Goal: Information Seeking & Learning: Find specific fact

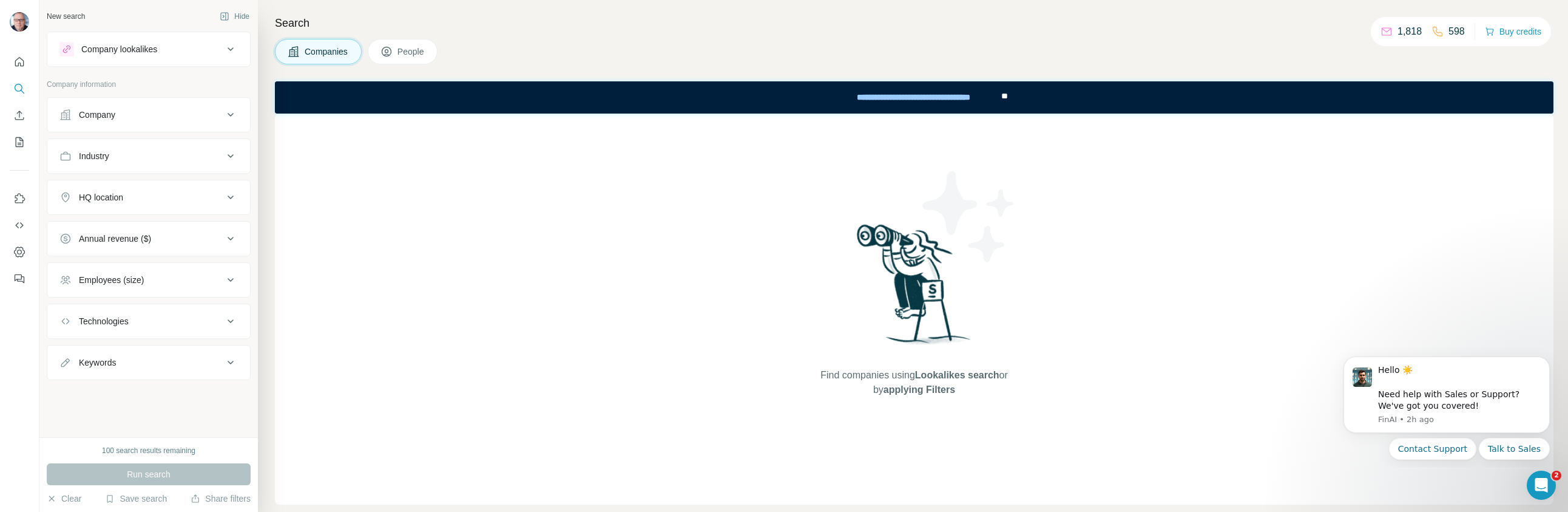
click at [230, 49] on icon at bounding box center [231, 49] width 15 height 15
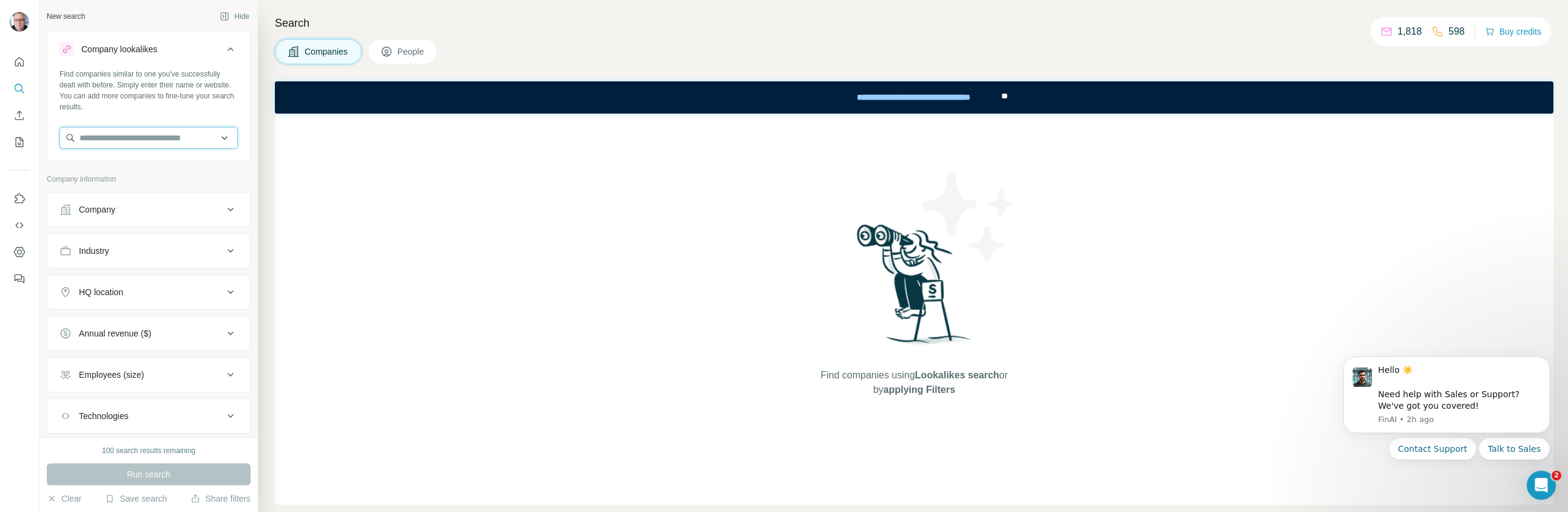
click at [105, 136] on input "text" at bounding box center [149, 137] width 179 height 22
paste input "**********"
type input "**********"
click at [113, 169] on p "Solarmast" at bounding box center [123, 165] width 58 height 12
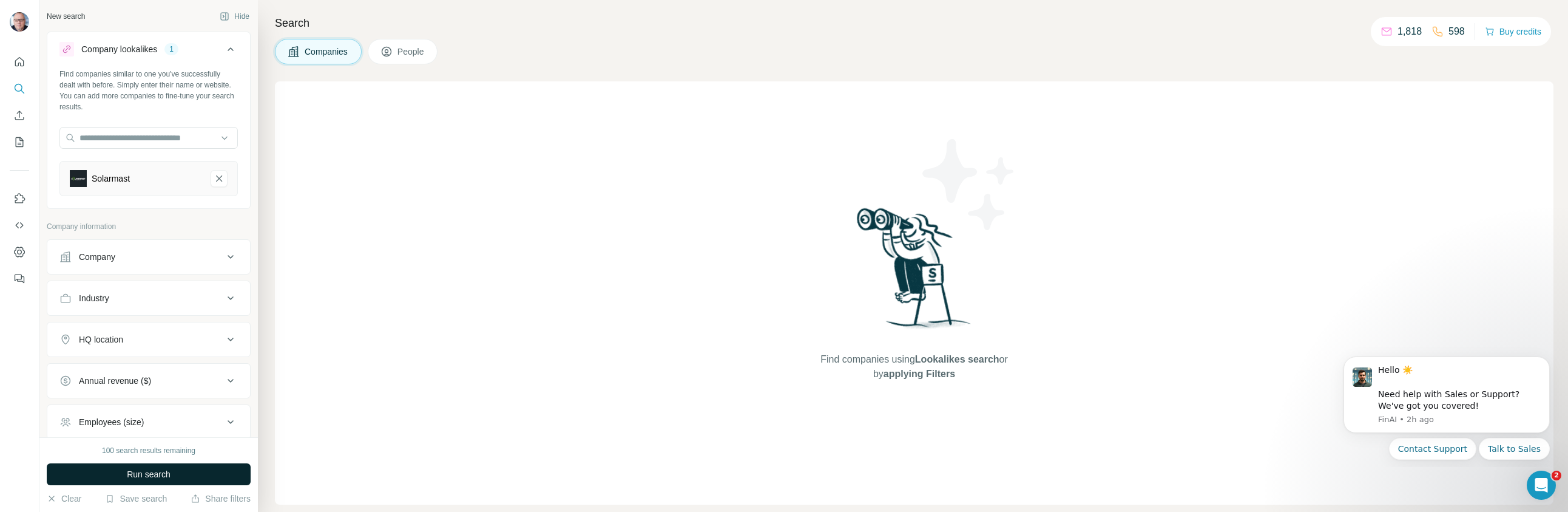
click at [152, 473] on span "Run search" at bounding box center [148, 474] width 44 height 12
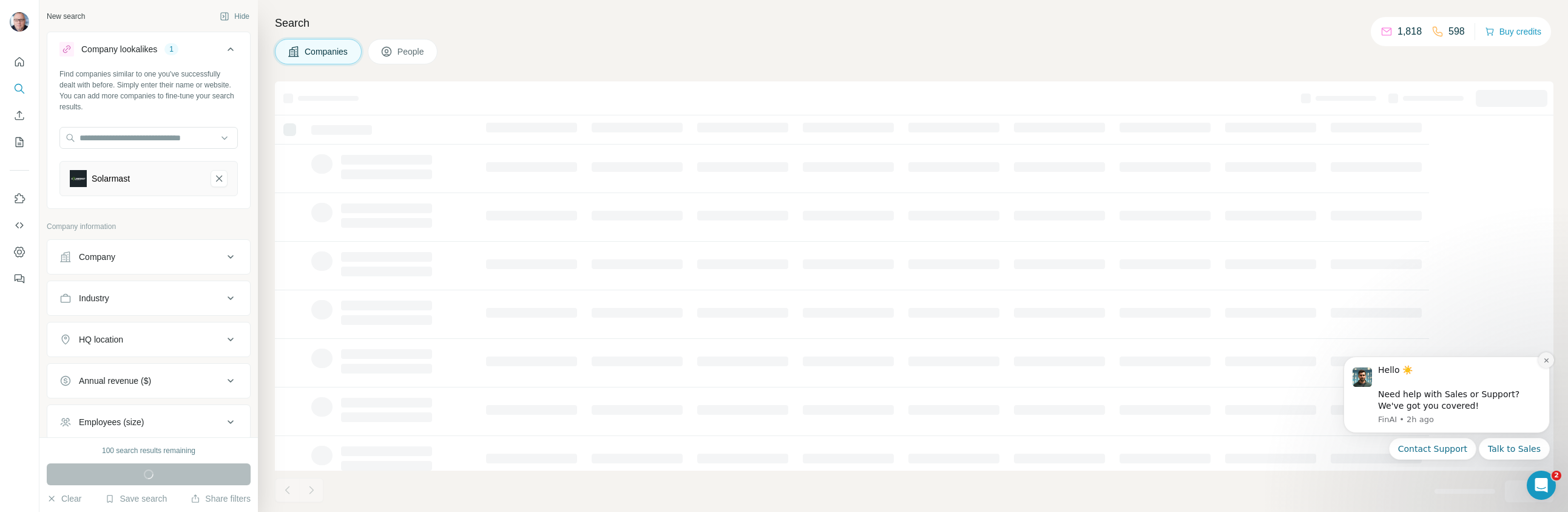
click at [1546, 360] on icon "Dismiss notification" at bounding box center [1546, 360] width 4 height 4
click at [1544, 338] on icon "Dismiss notification" at bounding box center [1546, 337] width 6 height 6
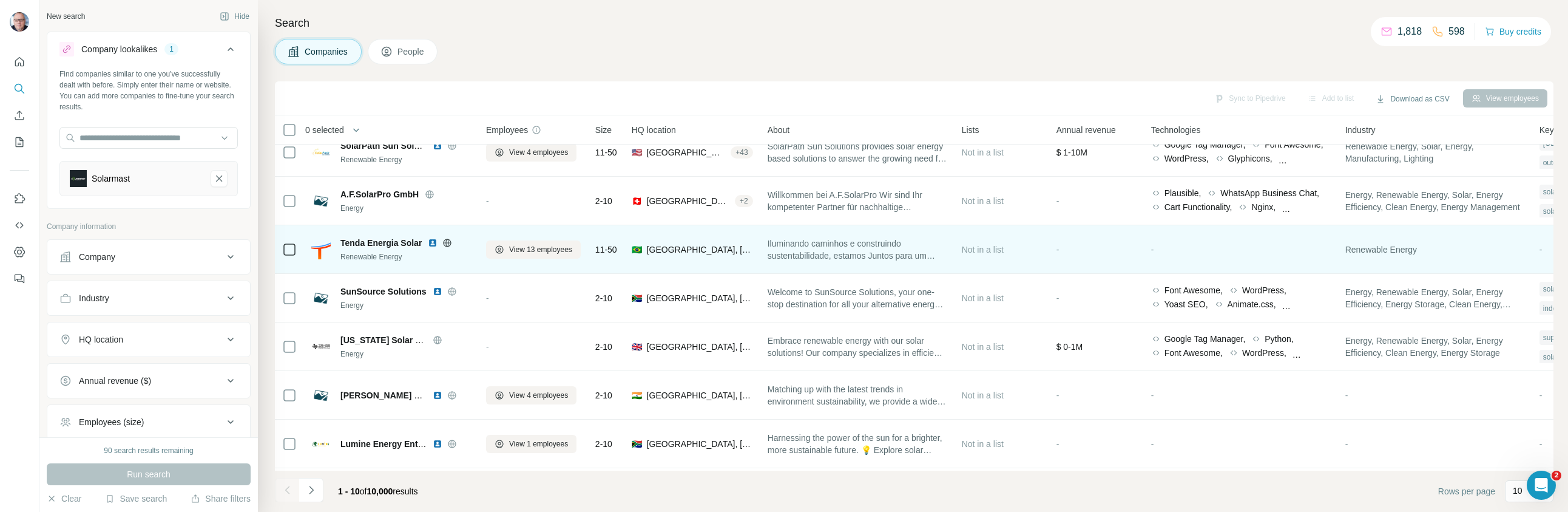
scroll to position [166, 0]
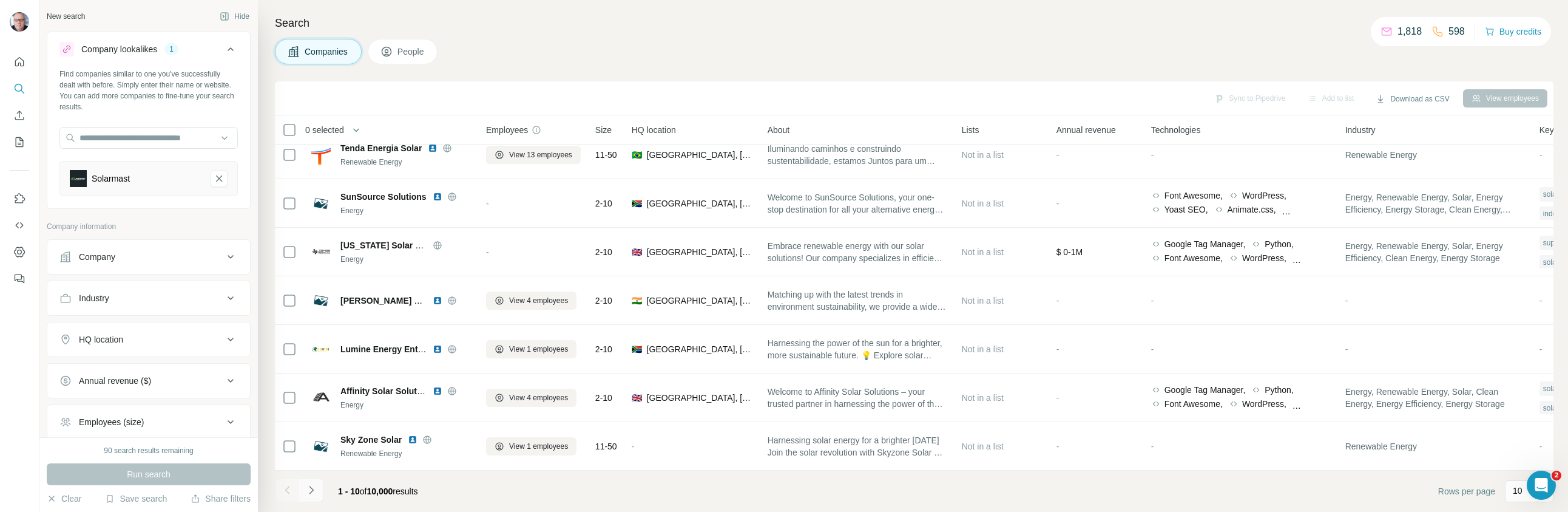
click at [310, 493] on icon "Navigate to next page" at bounding box center [311, 490] width 12 height 12
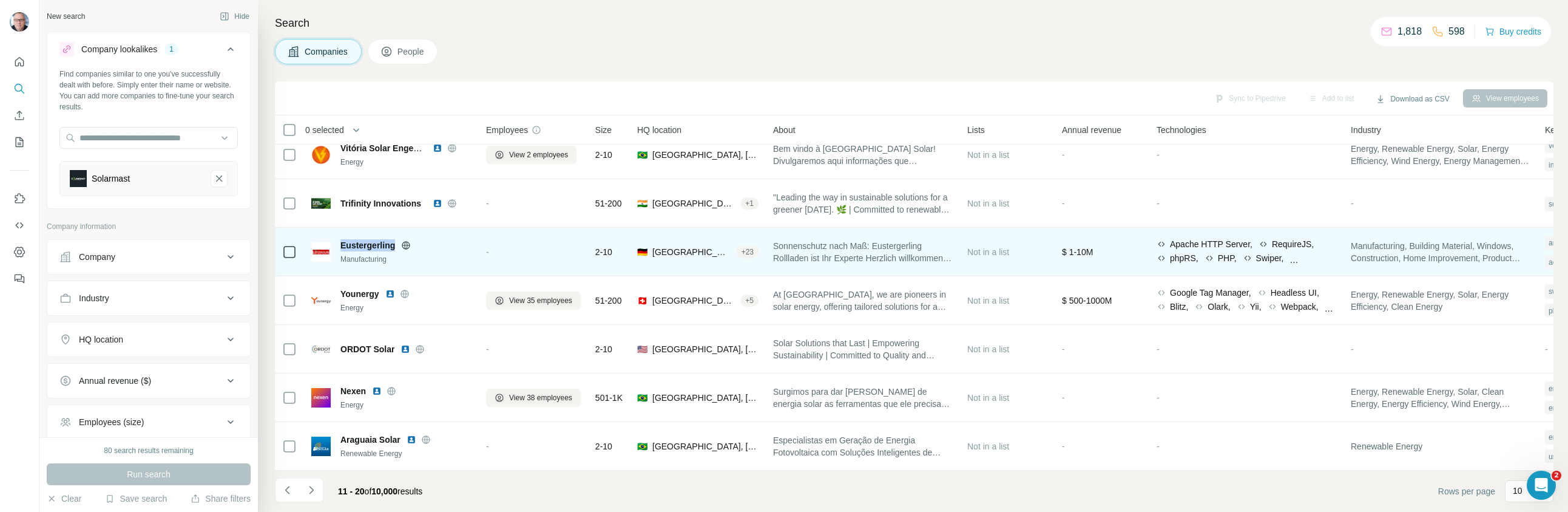
drag, startPoint x: 395, startPoint y: 240, endPoint x: 340, endPoint y: 240, distance: 55.0
click at [340, 240] on div "Eustergerling" at bounding box center [406, 245] width 131 height 12
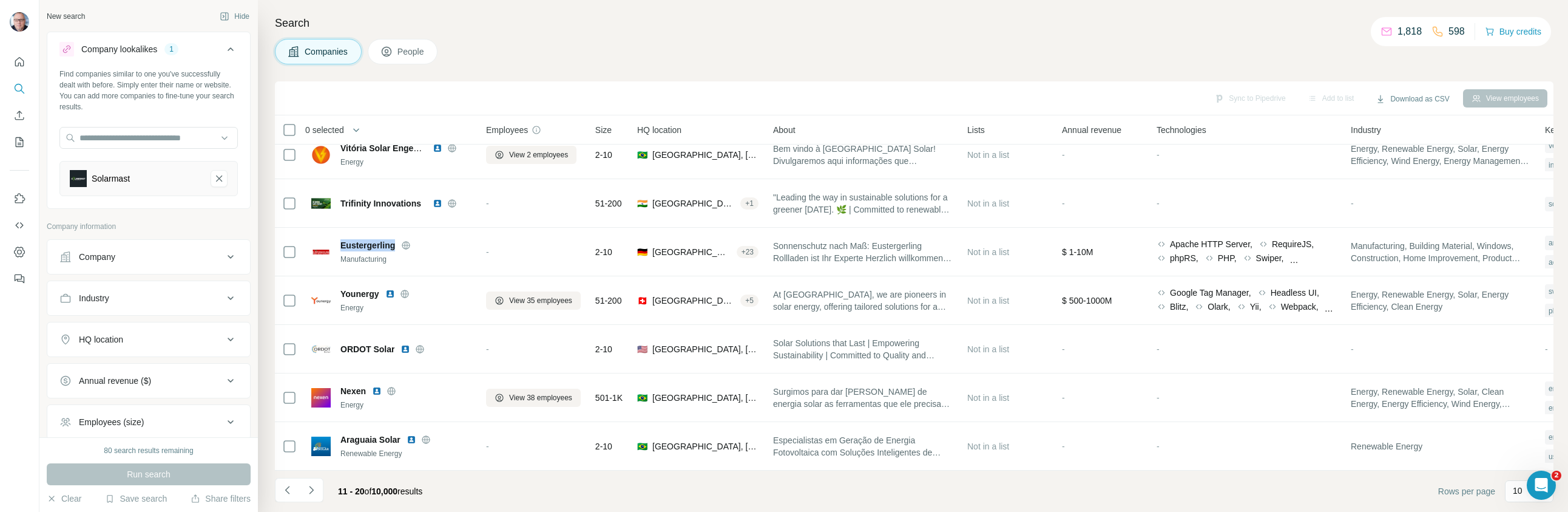
copy span "Eustergerling"
click at [112, 139] on input "text" at bounding box center [149, 137] width 179 height 22
click at [170, 193] on div "Solarmast" at bounding box center [149, 178] width 179 height 35
click at [214, 181] on icon "Solarmast-remove-button" at bounding box center [219, 178] width 11 height 12
click at [94, 142] on input "text" at bounding box center [149, 137] width 179 height 22
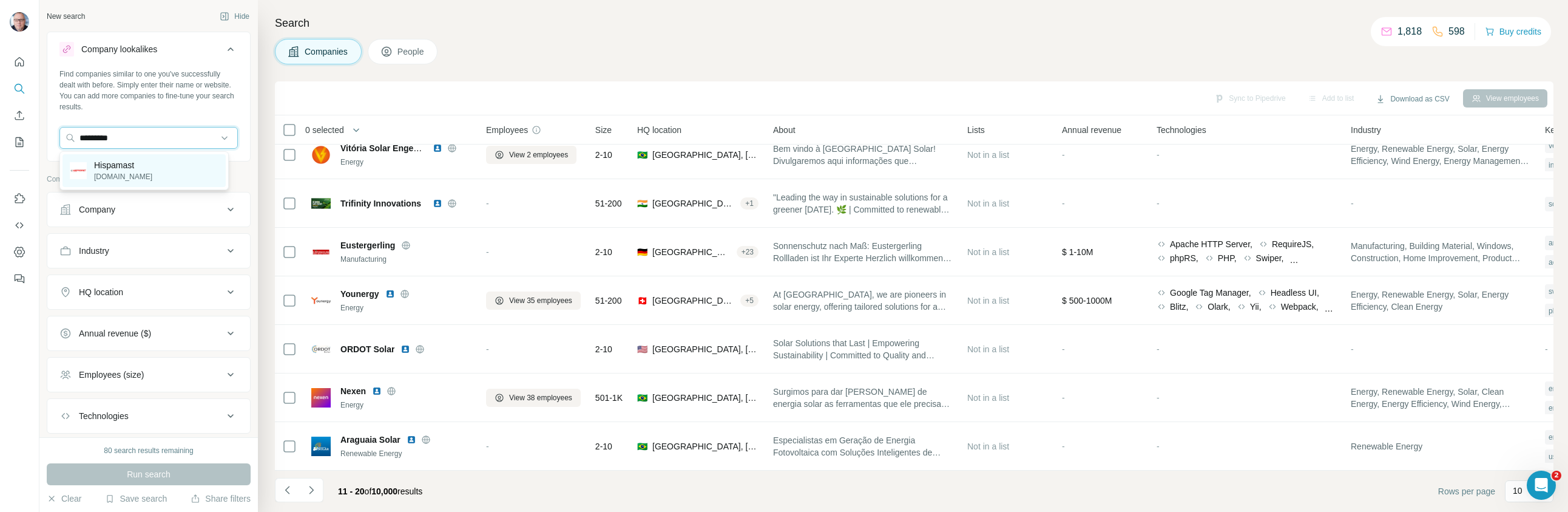
type input "*********"
click at [121, 167] on p "Hispamast" at bounding box center [123, 165] width 58 height 12
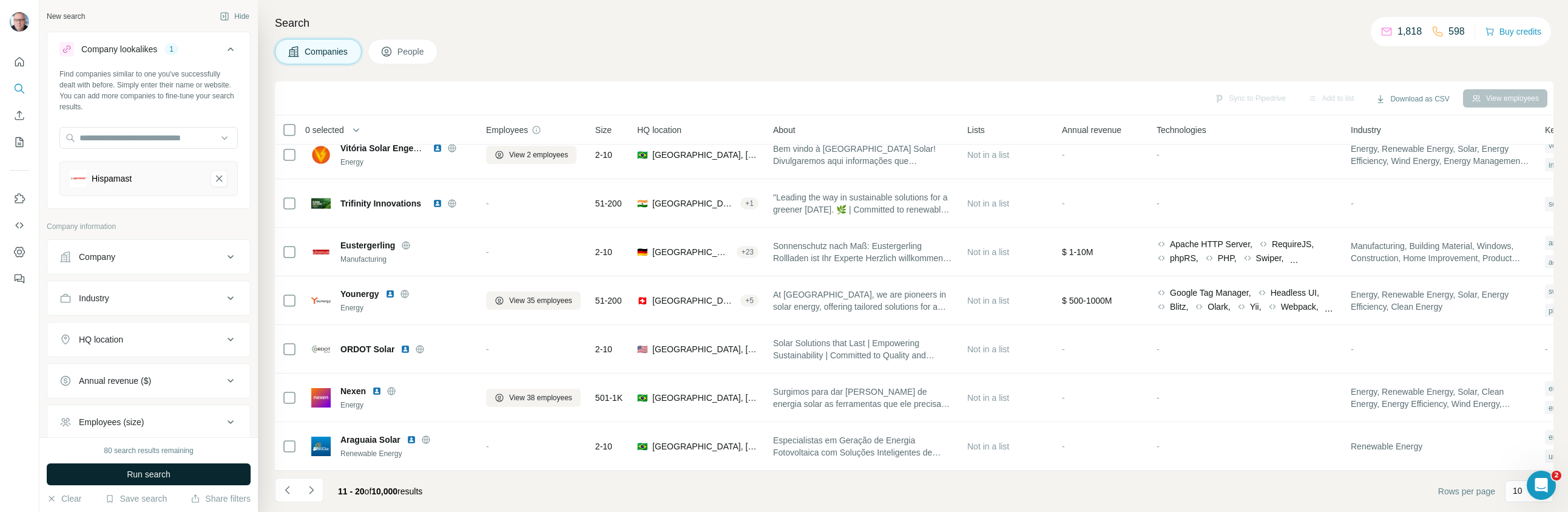
click at [145, 477] on span "Run search" at bounding box center [148, 474] width 44 height 12
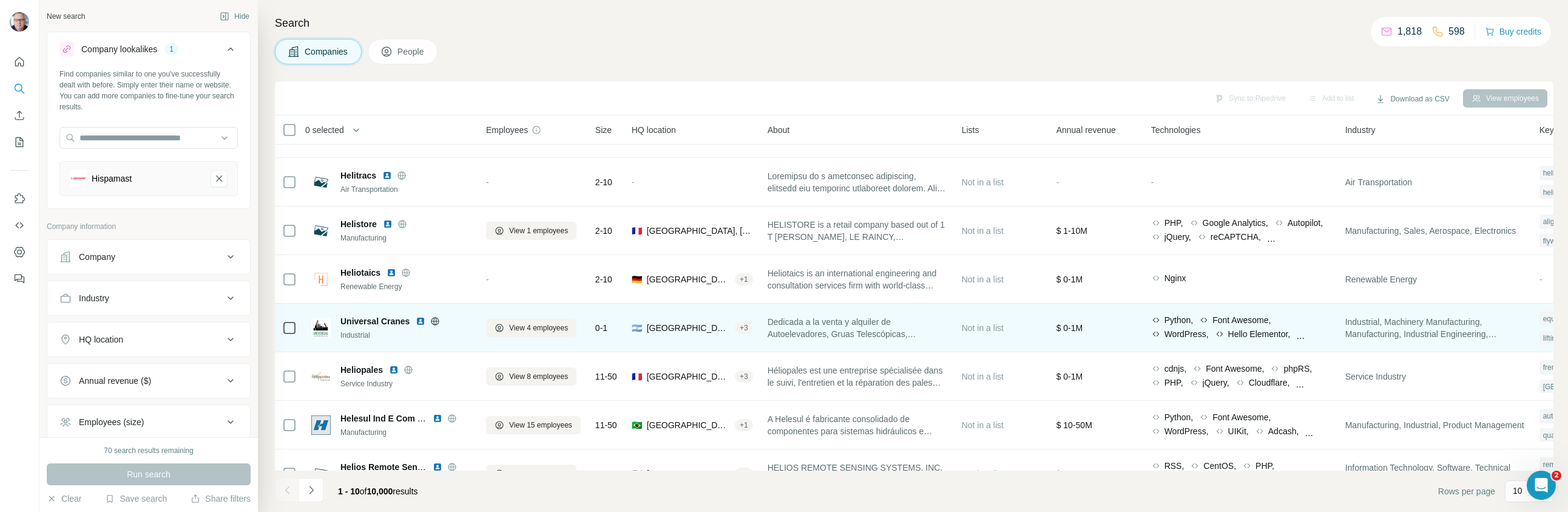
scroll to position [166, 0]
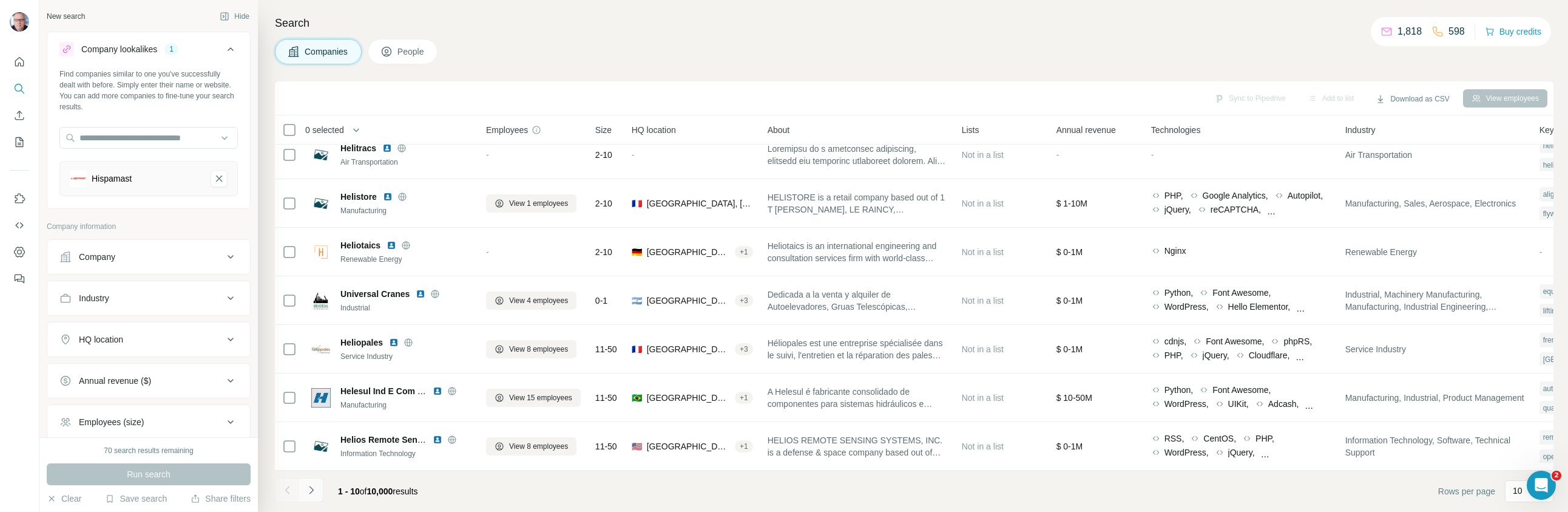
click at [319, 491] on button "Navigate to next page" at bounding box center [311, 490] width 24 height 24
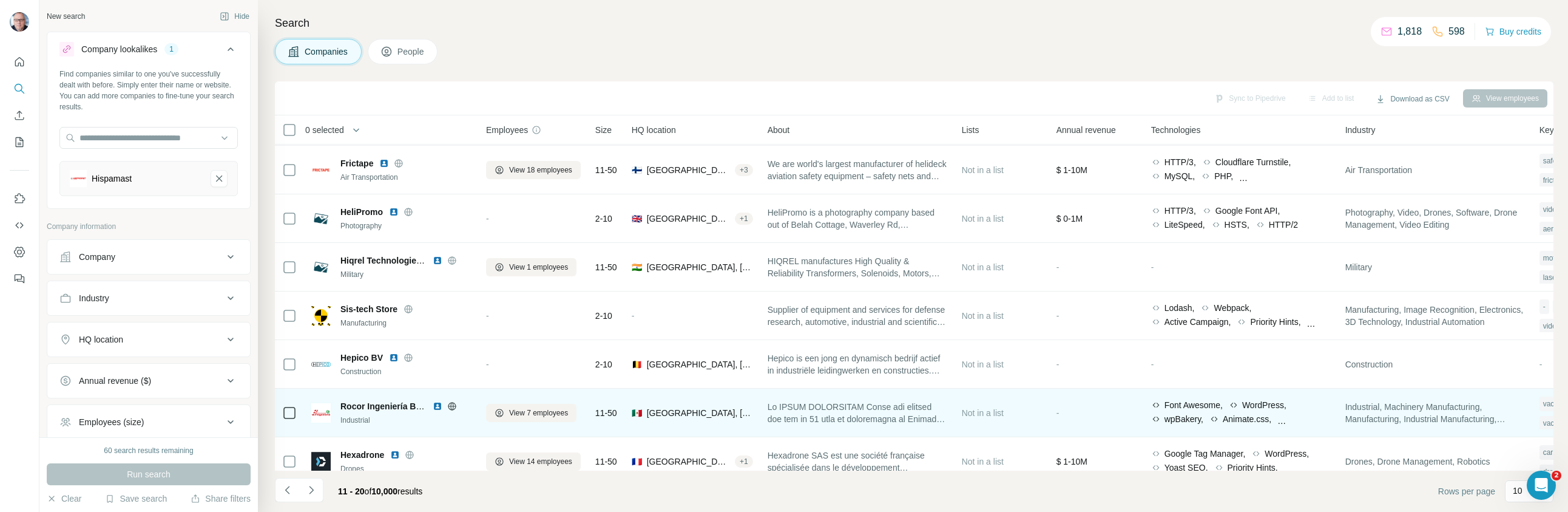
scroll to position [85, 0]
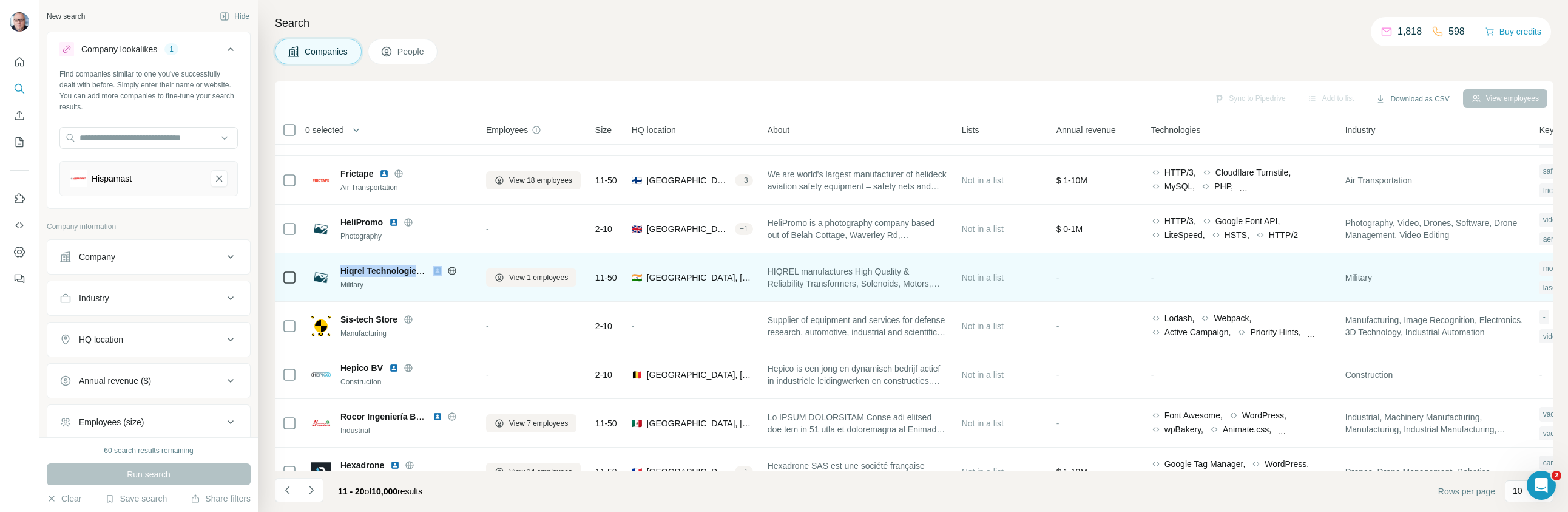
drag, startPoint x: 342, startPoint y: 270, endPoint x: 435, endPoint y: 270, distance: 93.0
click at [435, 270] on div "Hiqrel Technologies Private" at bounding box center [406, 270] width 131 height 12
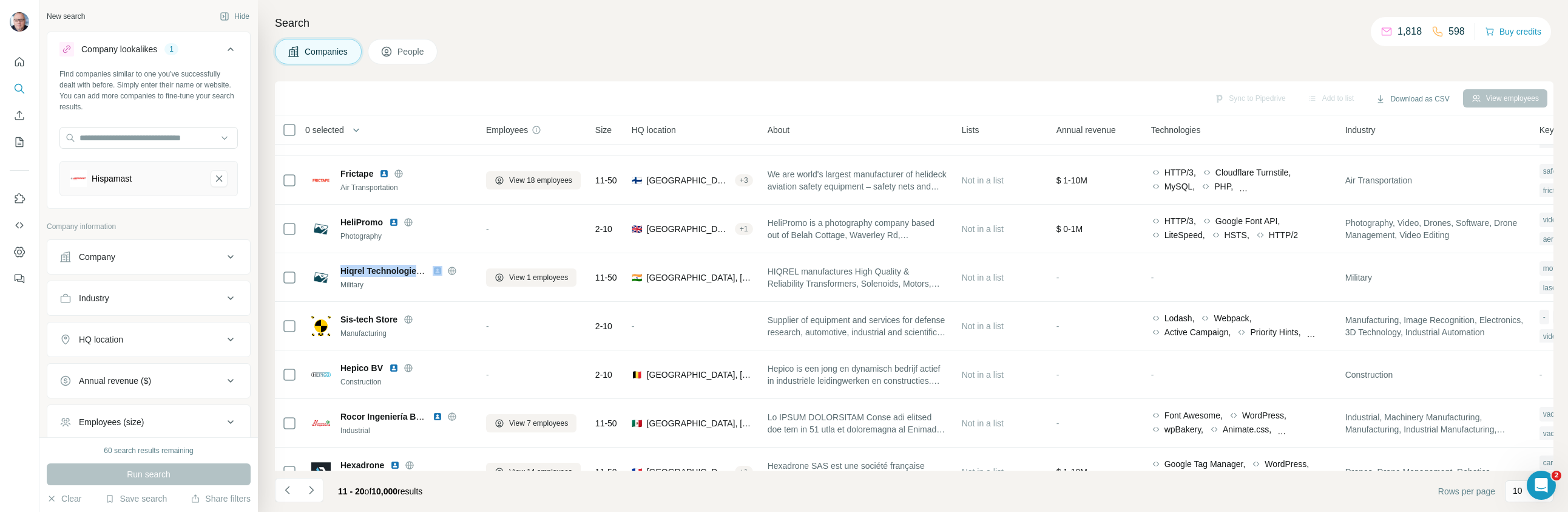
copy span "Hiqrel Technologies Private"
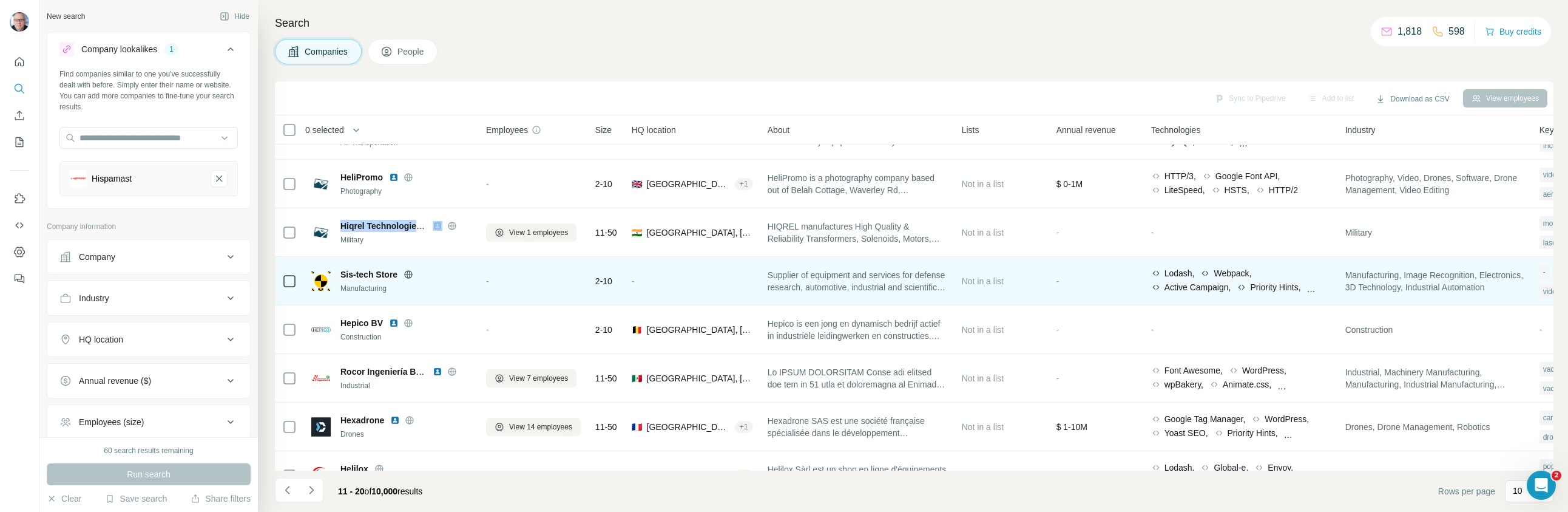
scroll to position [166, 0]
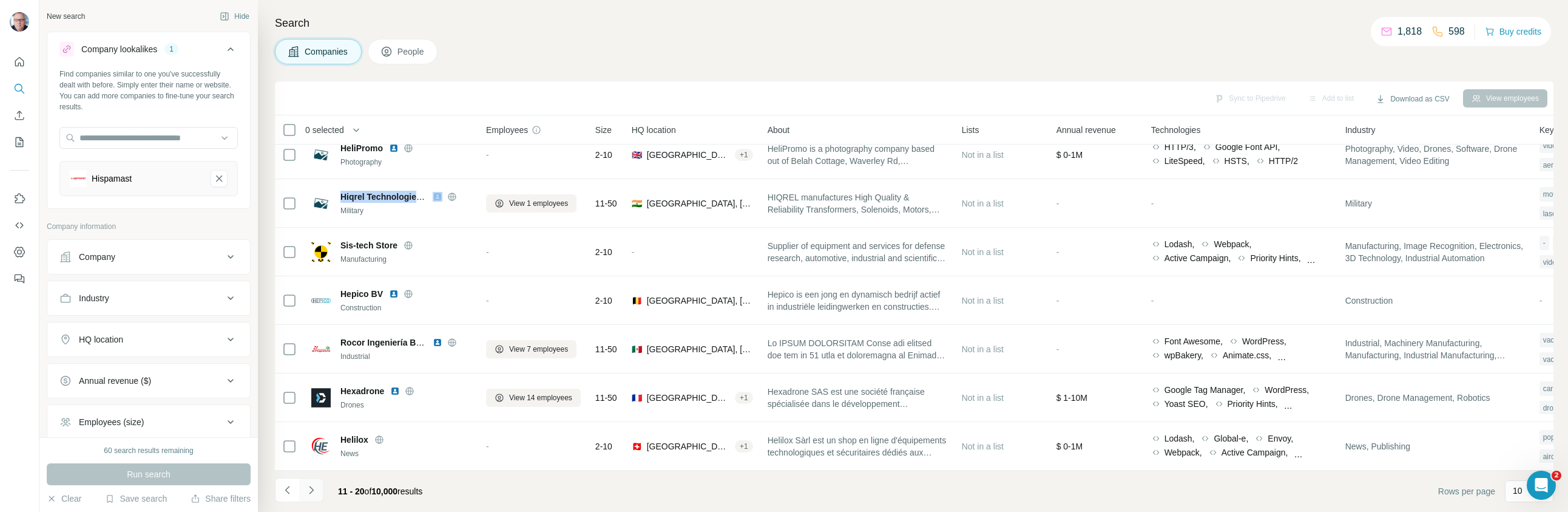
click at [313, 491] on icon "Navigate to next page" at bounding box center [311, 490] width 12 height 12
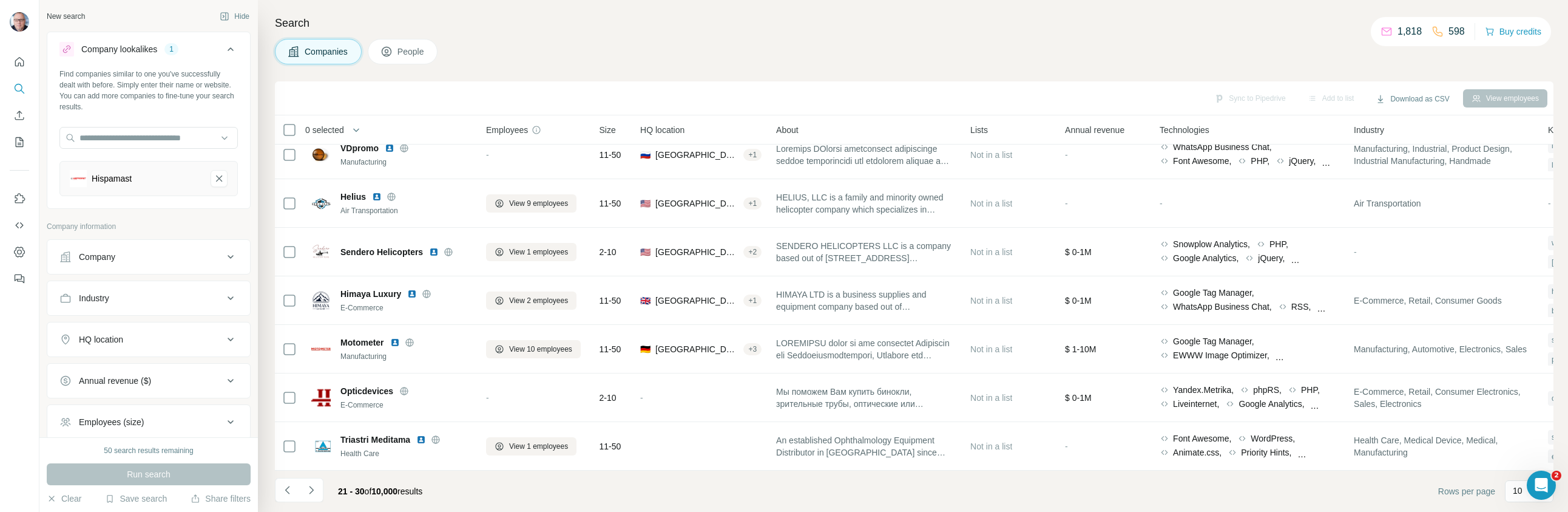
click at [316, 490] on icon "Navigate to next page" at bounding box center [311, 490] width 12 height 12
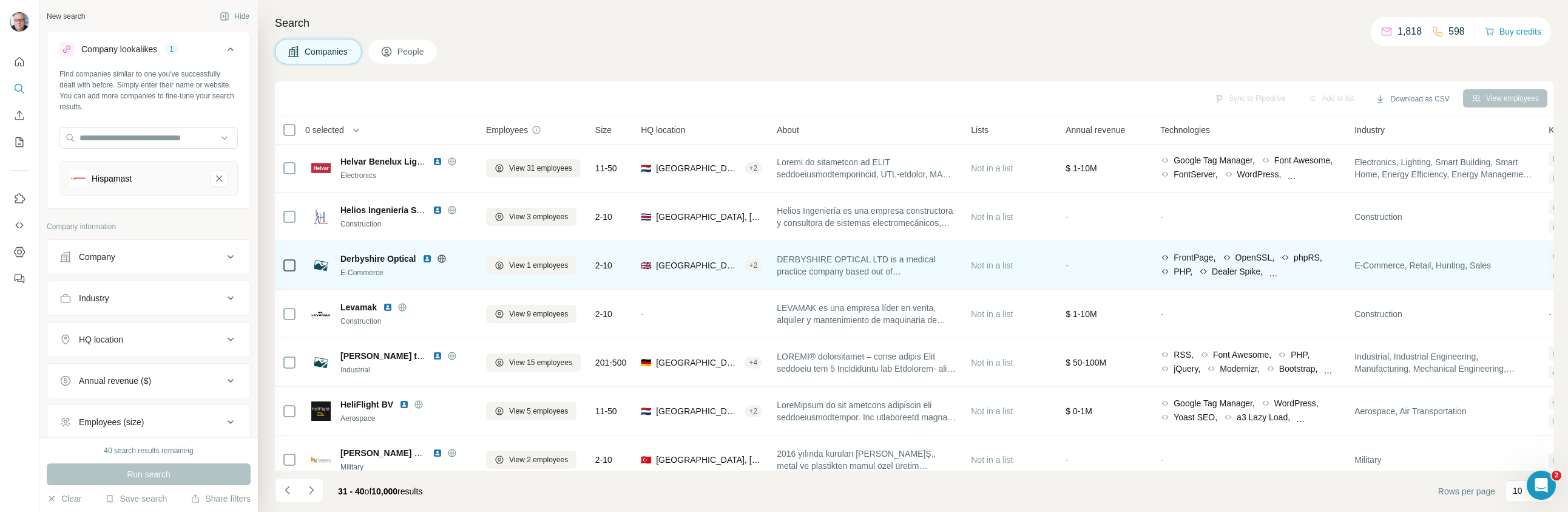
scroll to position [0, 0]
